Goal: Task Accomplishment & Management: Use online tool/utility

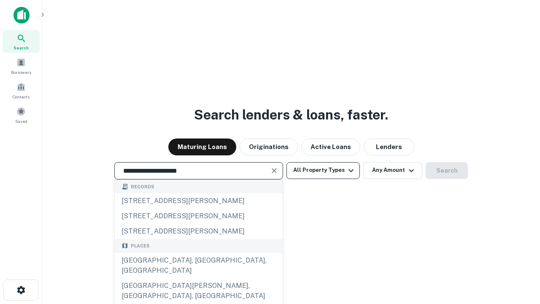
click at [198, 278] on div "[GEOGRAPHIC_DATA], [GEOGRAPHIC_DATA], [GEOGRAPHIC_DATA]" at bounding box center [199, 265] width 168 height 25
click at [323, 170] on button "All Property Types" at bounding box center [322, 170] width 73 height 17
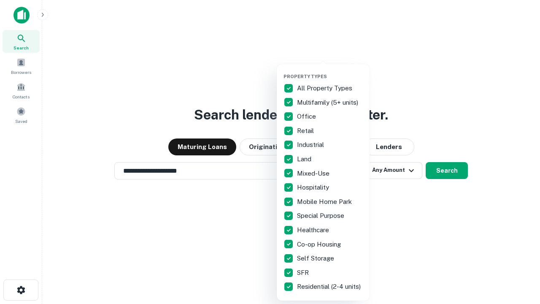
type input "**********"
click at [330, 71] on button "button" at bounding box center [329, 71] width 93 height 0
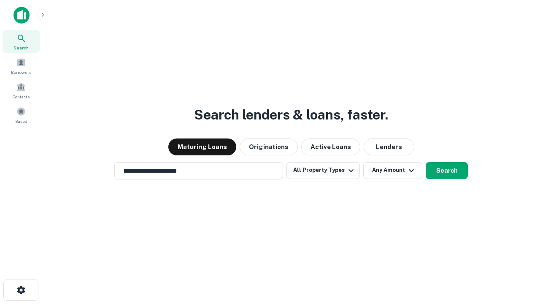
scroll to position [5, 102]
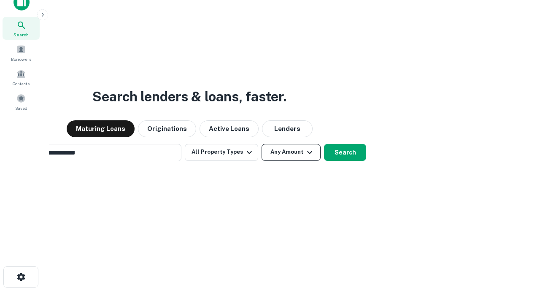
click at [261, 144] on button "Any Amount" at bounding box center [290, 152] width 59 height 17
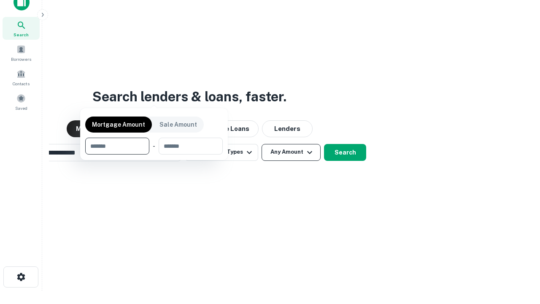
scroll to position [13, 0]
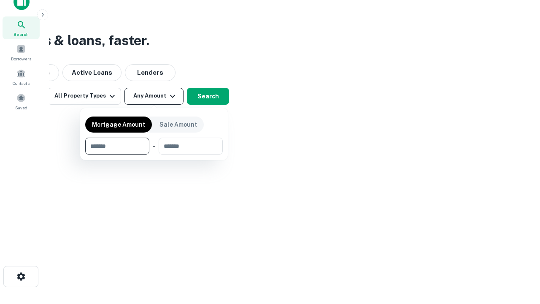
type input "*******"
click at [154, 154] on button "button" at bounding box center [153, 154] width 137 height 0
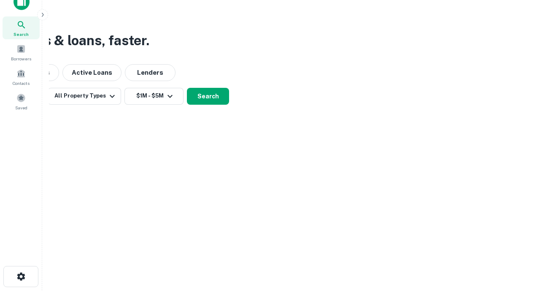
scroll to position [13, 0]
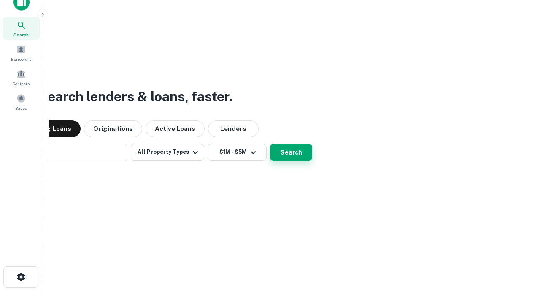
click at [270, 144] on button "Search" at bounding box center [291, 152] width 42 height 17
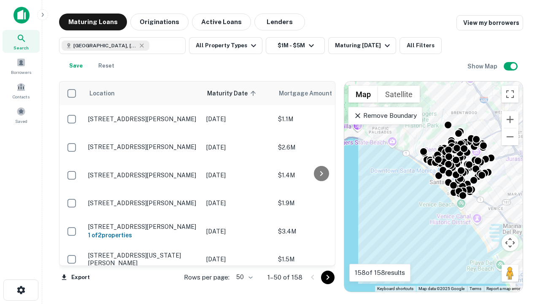
click at [243, 277] on body "Search Borrowers Contacts Saved Maturing Loans Originations Active Loans Lender…" at bounding box center [270, 152] width 540 height 304
click at [243, 256] on li "25" at bounding box center [243, 255] width 24 height 15
